Goal: Task Accomplishment & Management: Manage account settings

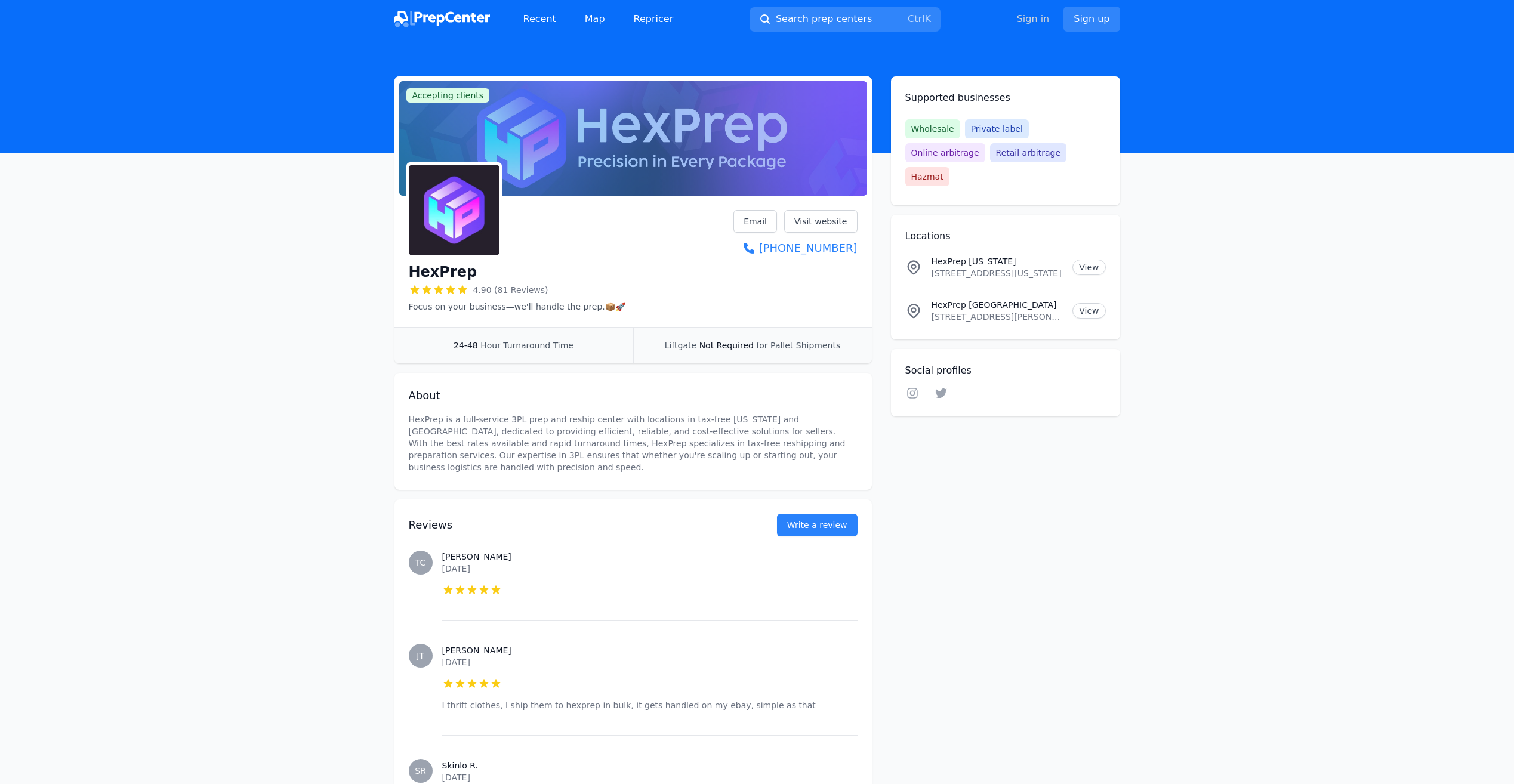
drag, startPoint x: 0, startPoint y: 0, endPoint x: 1038, endPoint y: 25, distance: 1038.3
click at [1038, 23] on link "Sign in" at bounding box center [1033, 19] width 33 height 14
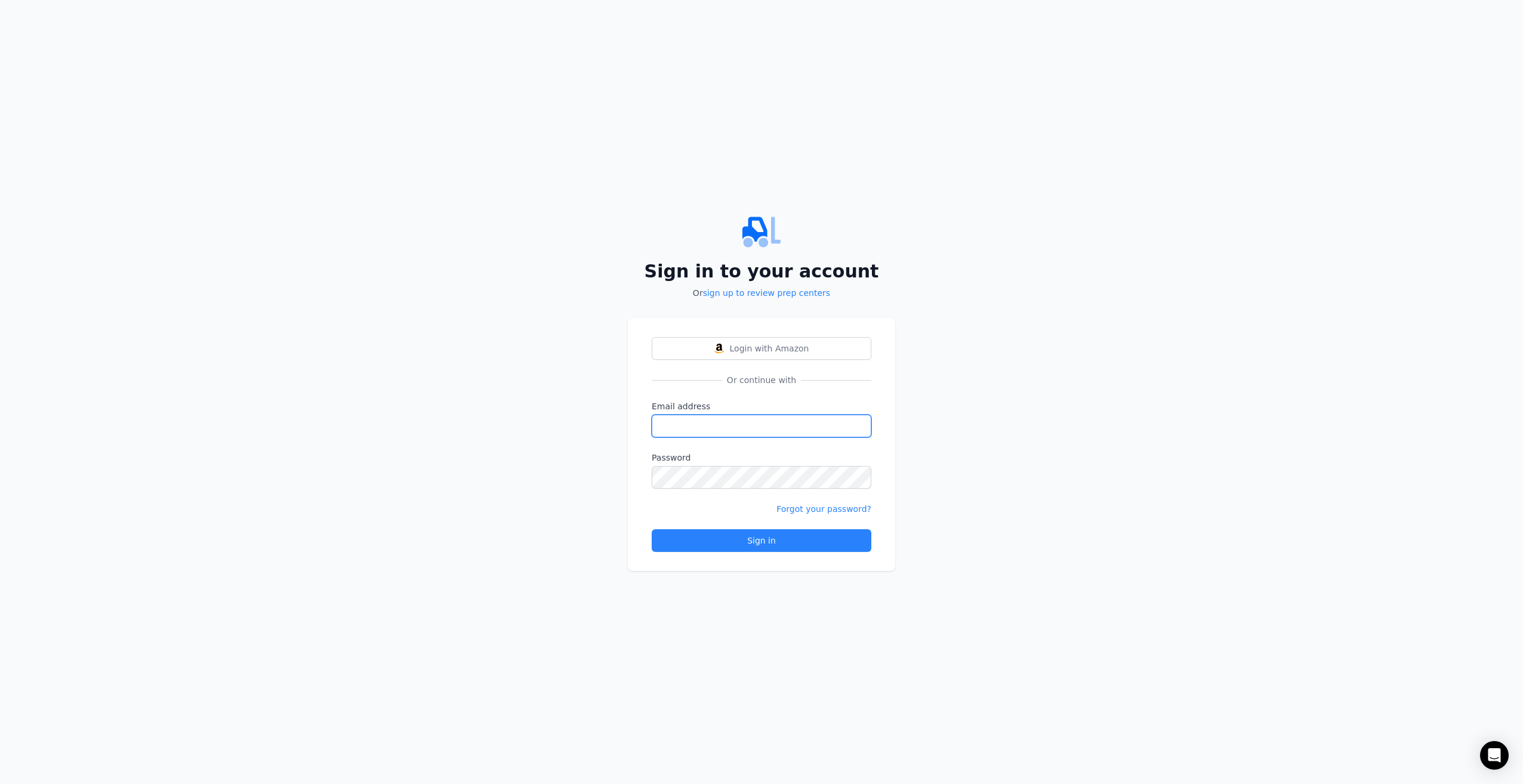
click at [734, 431] on input "Email address" at bounding box center [761, 426] width 220 height 23
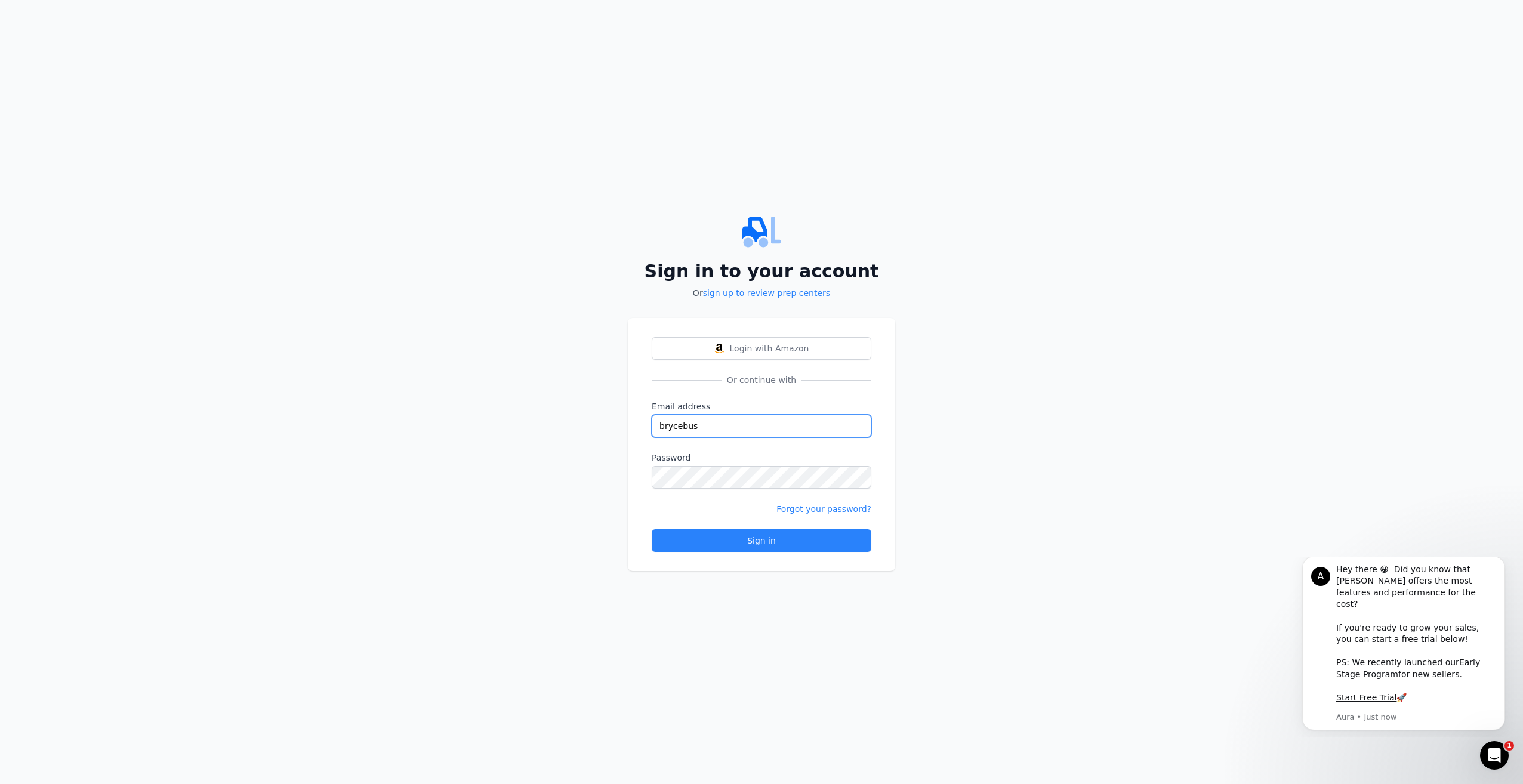
type input "[EMAIL_ADDRESS][DOMAIN_NAME]"
click at [652, 529] on button "Sign in" at bounding box center [761, 540] width 220 height 23
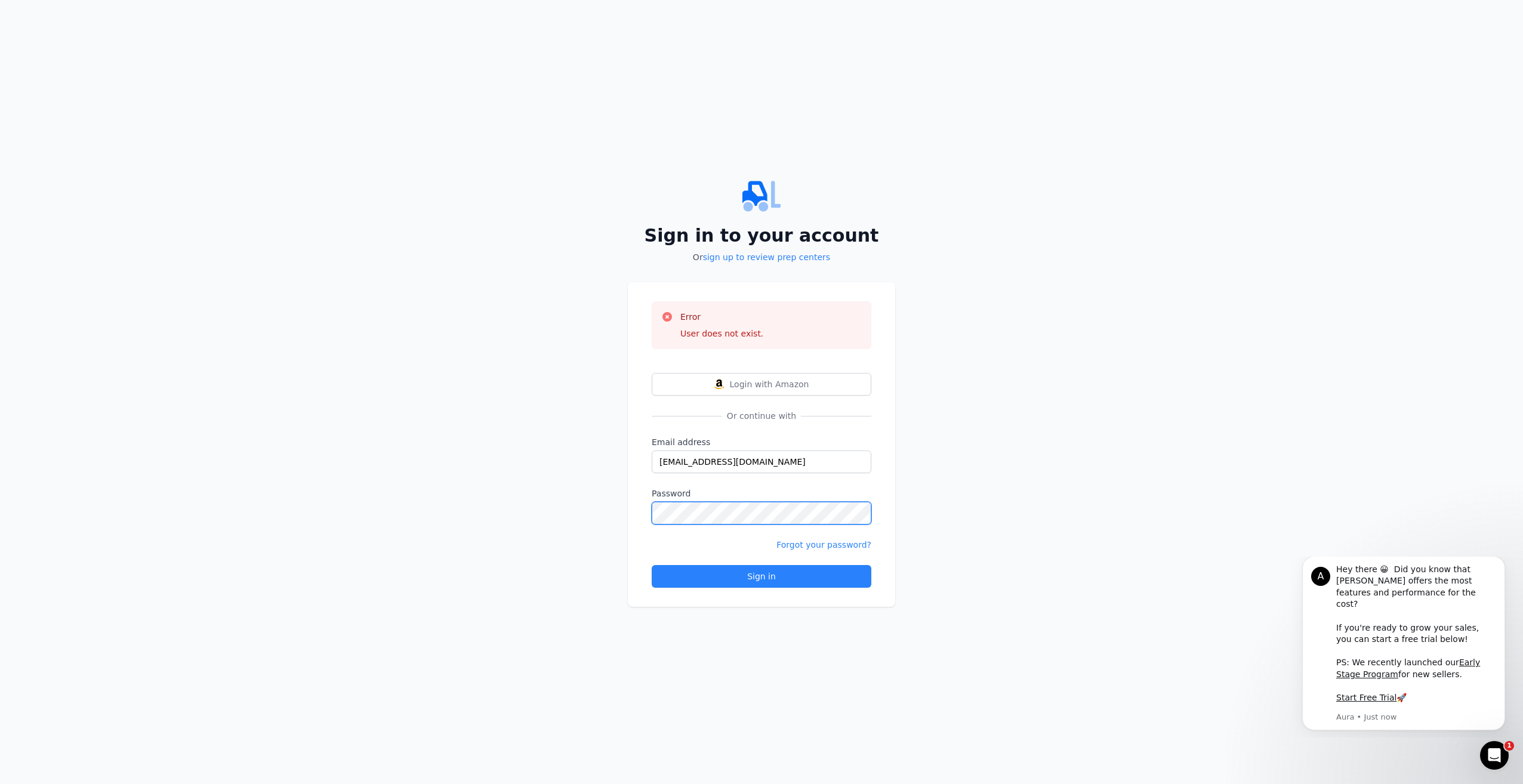
click at [652, 565] on button "Sign in" at bounding box center [761, 576] width 220 height 23
click at [761, 387] on span "Login with Amazon" at bounding box center [770, 384] width 79 height 12
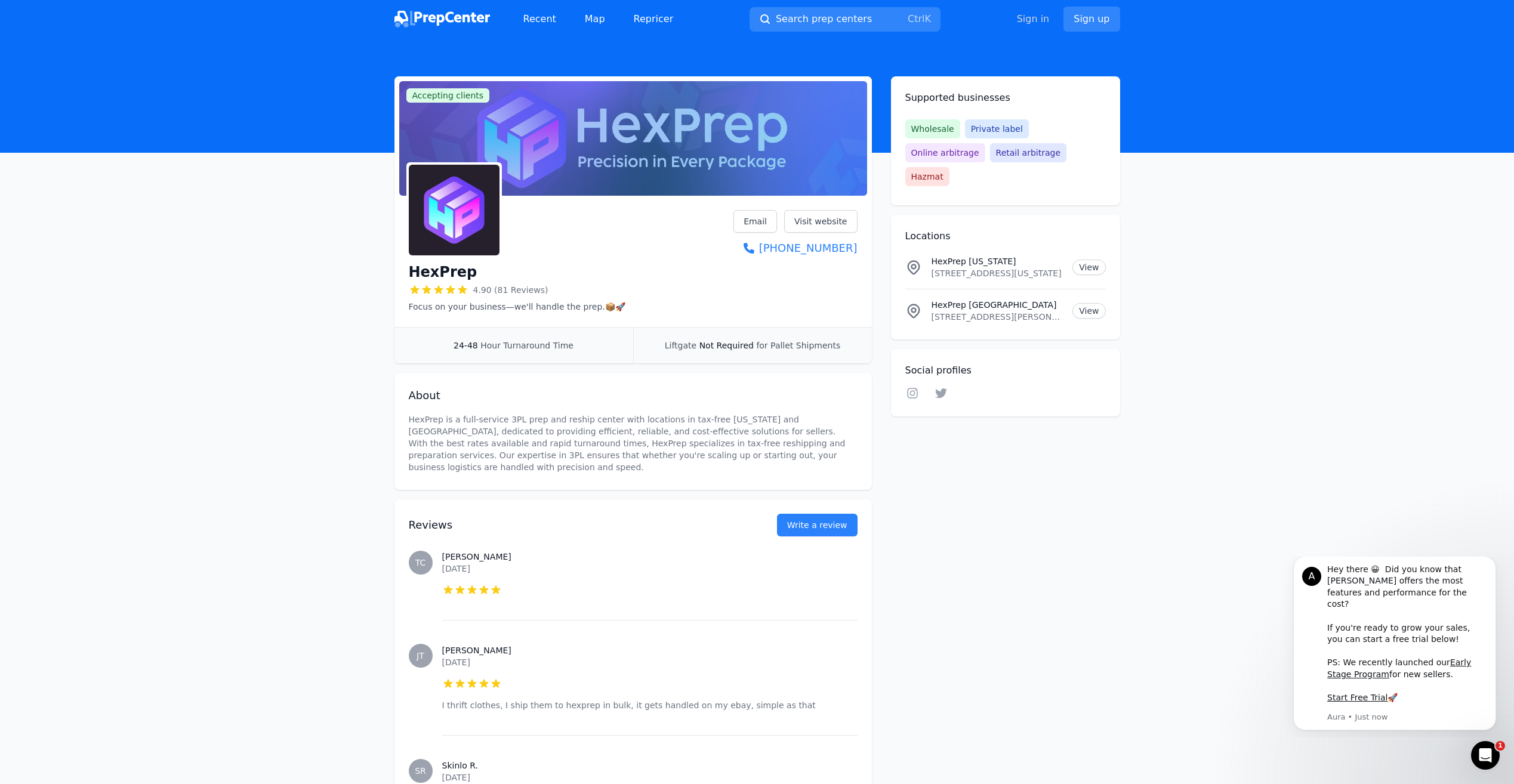
click at [1032, 17] on link "Sign in" at bounding box center [1033, 19] width 33 height 14
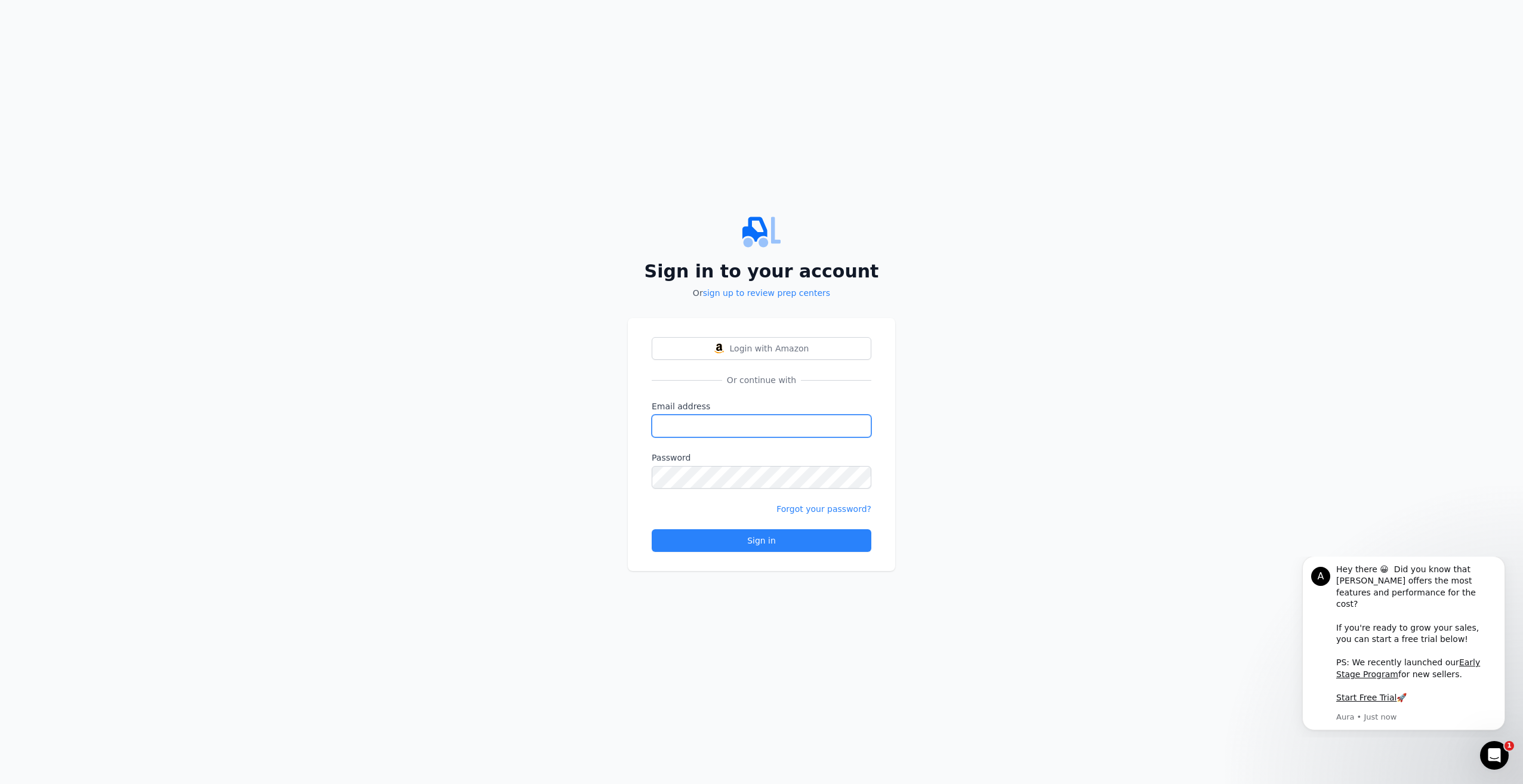
click at [722, 422] on input "Email address" at bounding box center [761, 426] width 220 height 23
type input "[EMAIL_ADDRESS][DOMAIN_NAME]"
click at [652, 529] on button "Sign in" at bounding box center [761, 540] width 220 height 23
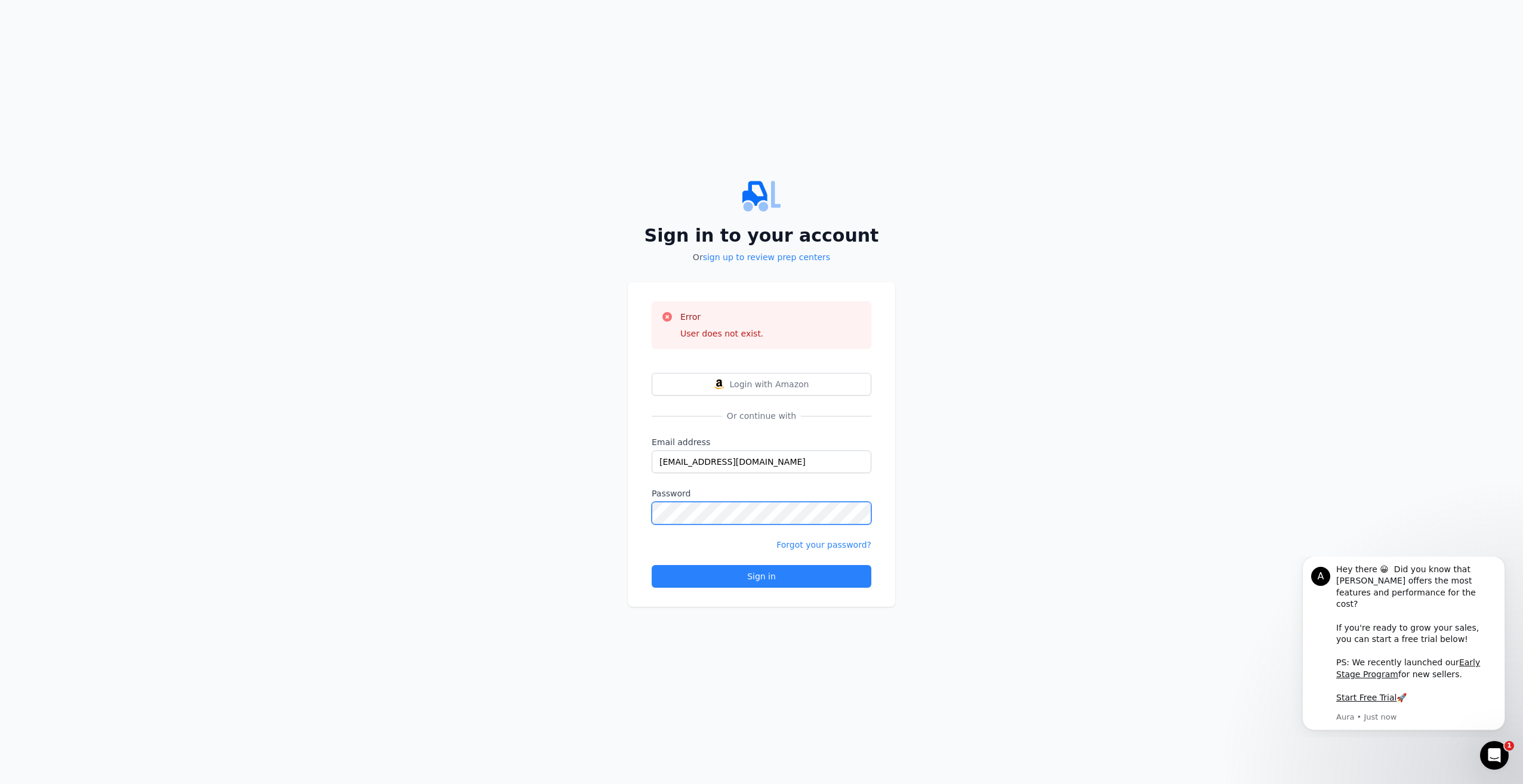
click at [652, 565] on button "Sign in" at bounding box center [761, 576] width 220 height 23
click at [813, 542] on link "Forgot your password?" at bounding box center [824, 545] width 95 height 10
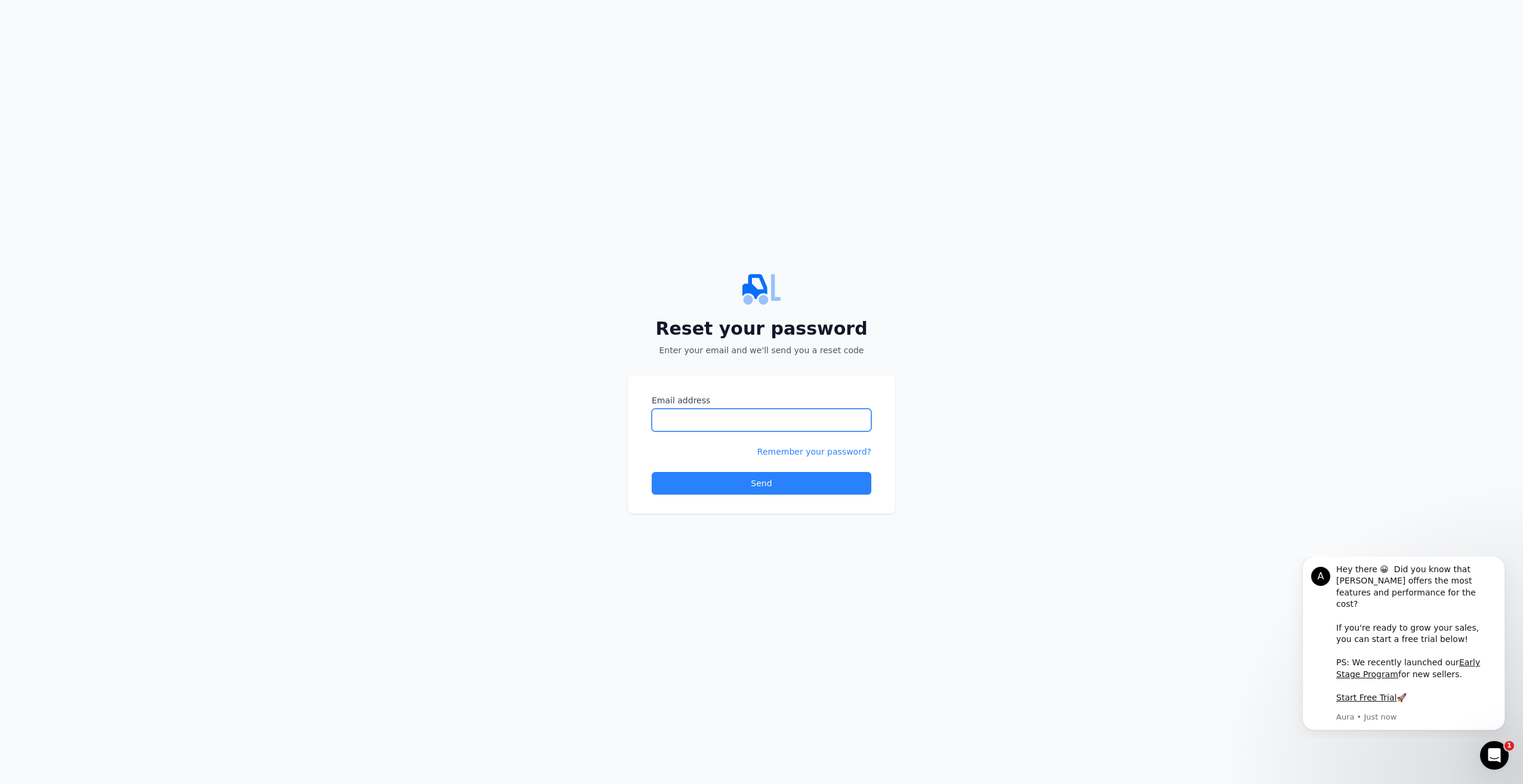
click at [718, 415] on input "Email address" at bounding box center [761, 420] width 220 height 23
type input "[EMAIL_ADDRESS][DOMAIN_NAME]"
click at [754, 484] on div "Send" at bounding box center [762, 483] width 21 height 12
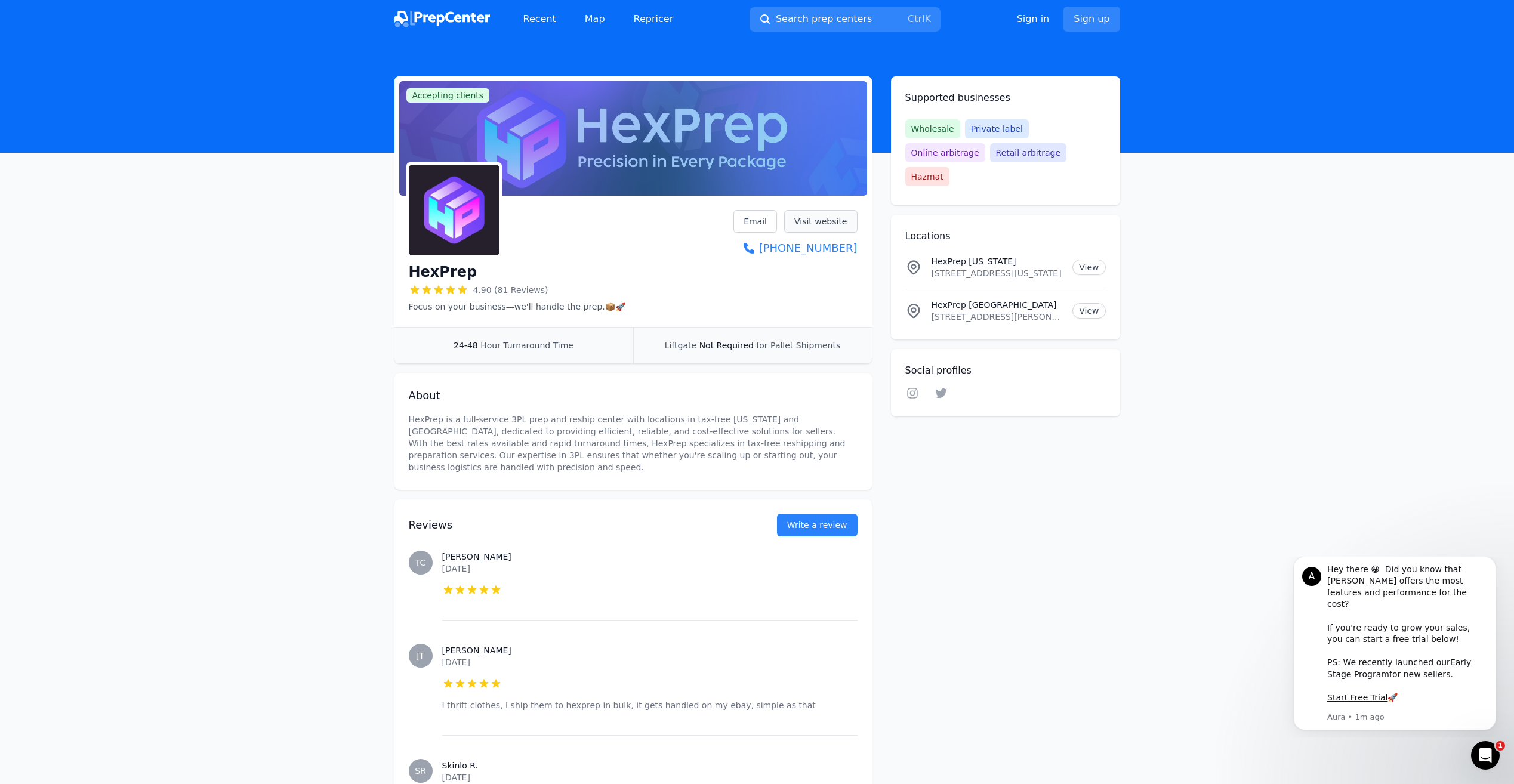
click at [808, 219] on link "Visit website" at bounding box center [821, 221] width 74 height 23
